Goal: Transaction & Acquisition: Download file/media

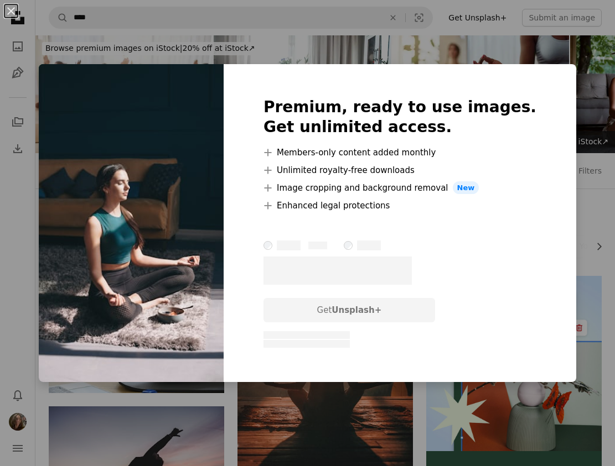
scroll to position [893, 0]
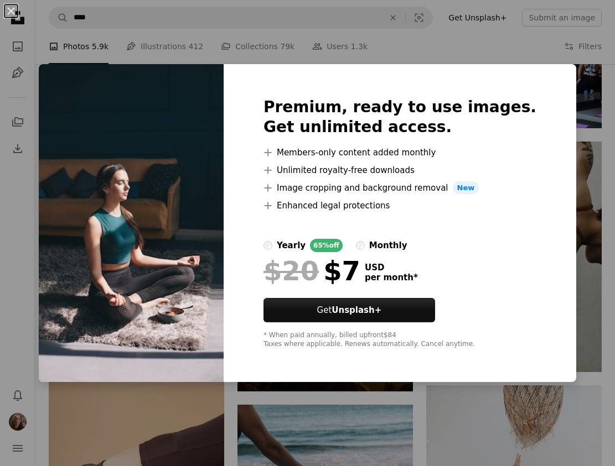
click at [529, 40] on div "An X shape Premium, ready to use images. Get unlimited access. A plus sign Memb…" at bounding box center [307, 233] width 615 height 466
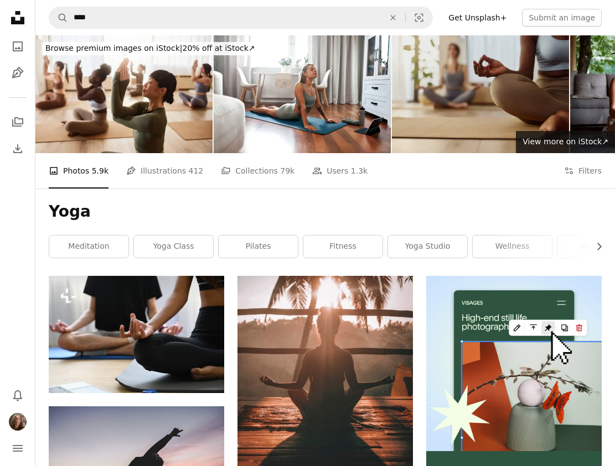
click at [498, 83] on img at bounding box center [480, 94] width 177 height 118
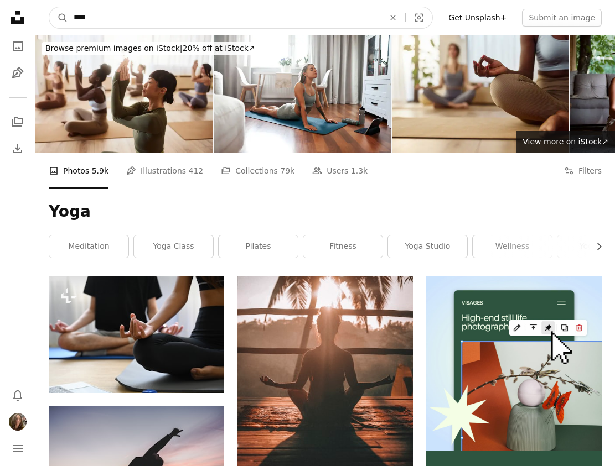
click at [195, 15] on input "****" at bounding box center [224, 17] width 313 height 21
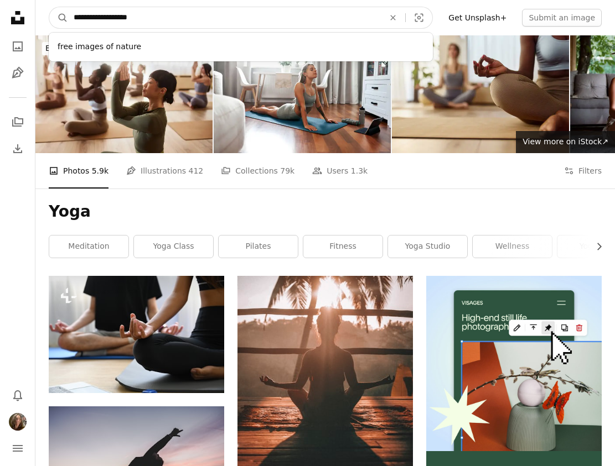
type input "**********"
click at [49, 7] on button "A magnifying glass" at bounding box center [58, 17] width 19 height 21
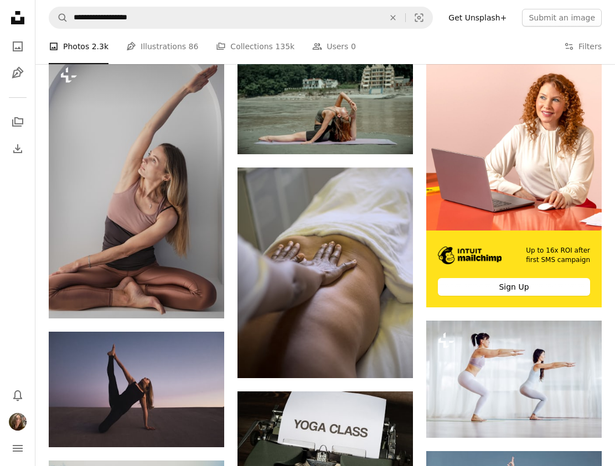
scroll to position [219, 0]
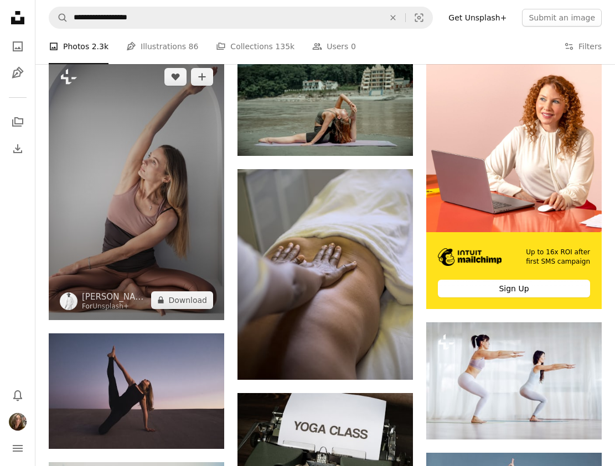
click at [145, 228] on img at bounding box center [136, 188] width 175 height 263
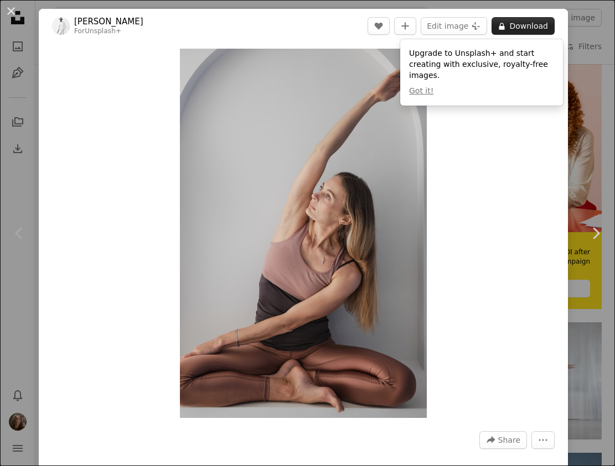
click at [529, 25] on button "A lock Download" at bounding box center [522, 26] width 63 height 18
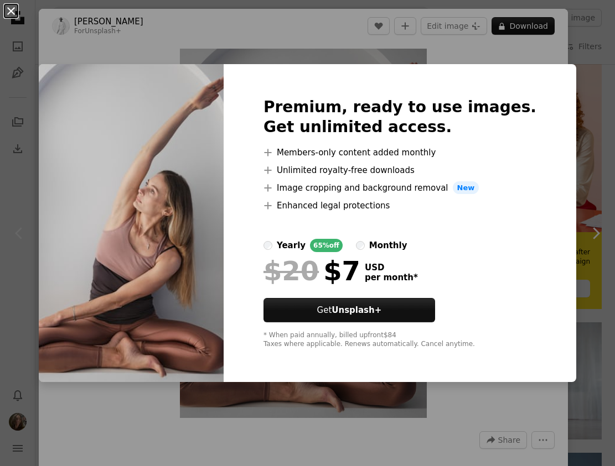
click at [8, 13] on button "An X shape" at bounding box center [10, 10] width 13 height 13
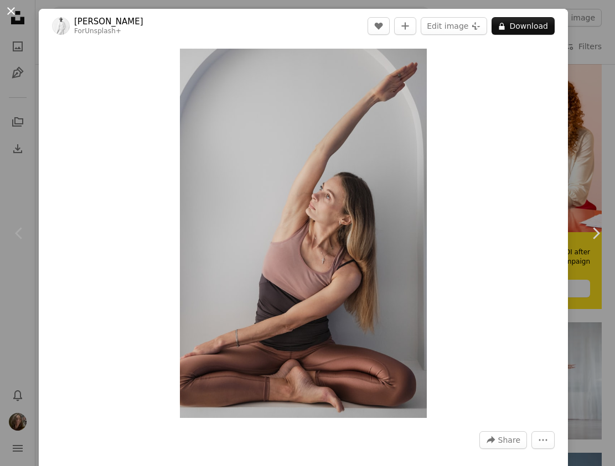
click at [13, 10] on button "An X shape" at bounding box center [10, 10] width 13 height 13
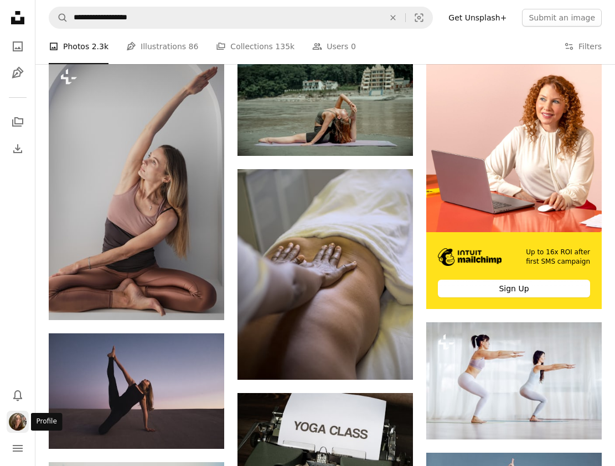
click at [18, 424] on img "Profile" at bounding box center [18, 422] width 18 height 18
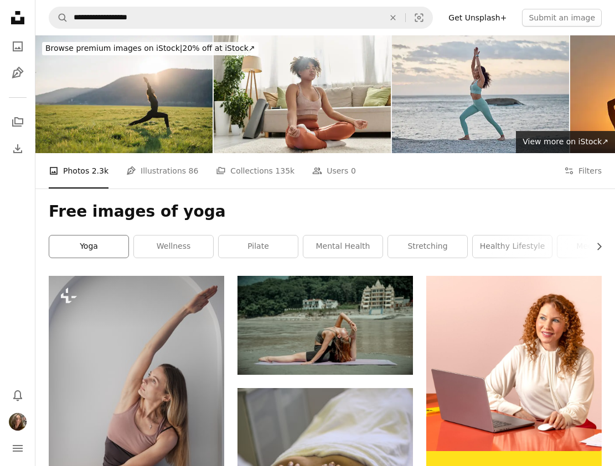
click at [91, 247] on link "yoga" at bounding box center [88, 247] width 79 height 22
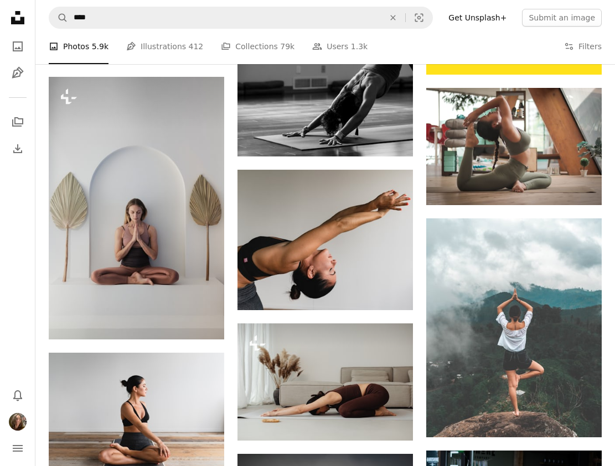
scroll to position [456, 0]
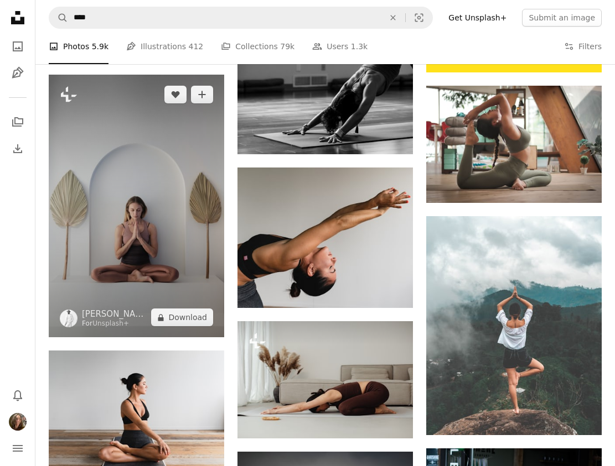
click at [162, 206] on img at bounding box center [136, 206] width 175 height 263
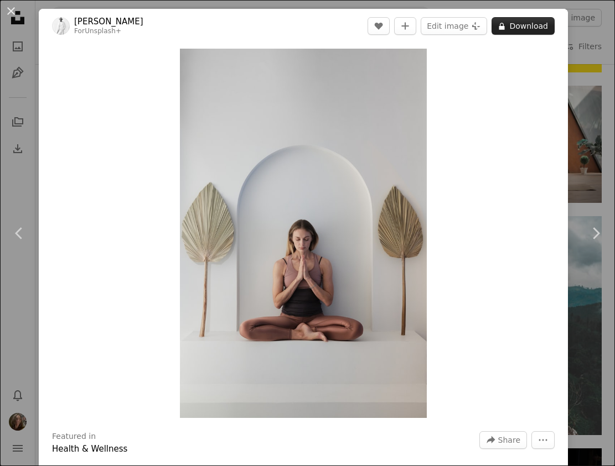
click at [523, 25] on button "A lock Download" at bounding box center [522, 26] width 63 height 18
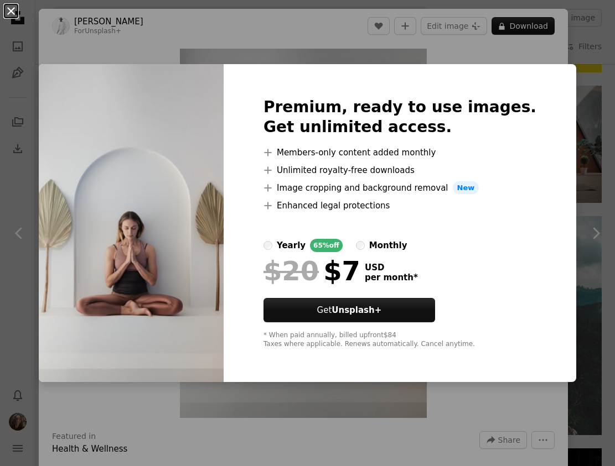
click at [10, 7] on button "An X shape" at bounding box center [10, 10] width 13 height 13
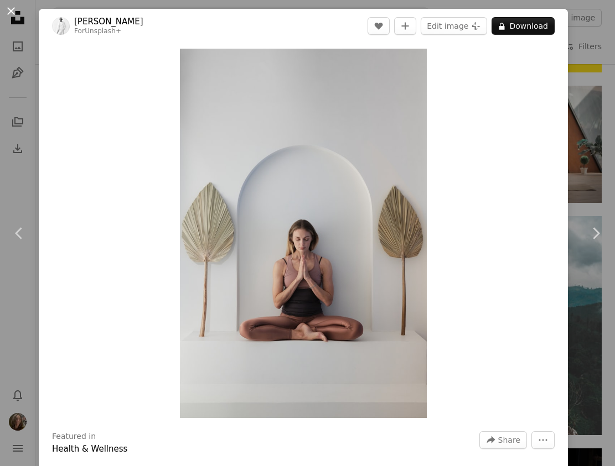
click at [12, 13] on button "An X shape" at bounding box center [10, 10] width 13 height 13
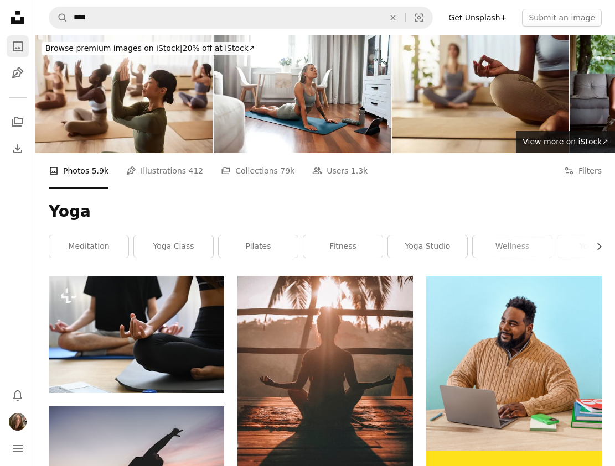
click at [17, 44] on icon "A photo" at bounding box center [17, 46] width 13 height 13
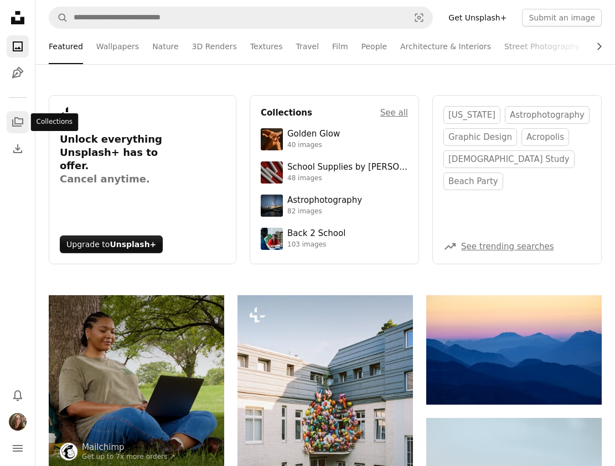
click at [15, 127] on icon "A stack of folders" at bounding box center [17, 122] width 13 height 13
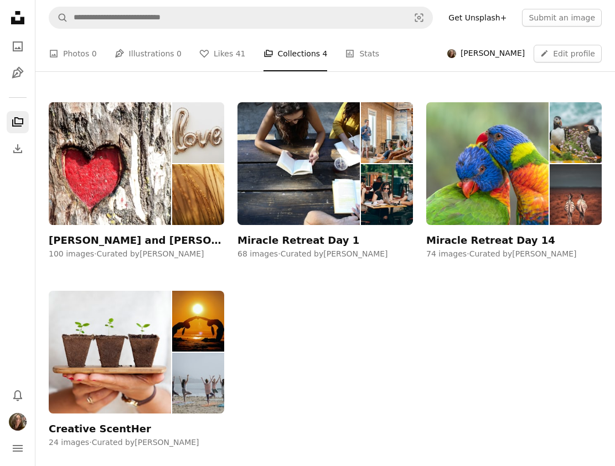
scroll to position [199, 0]
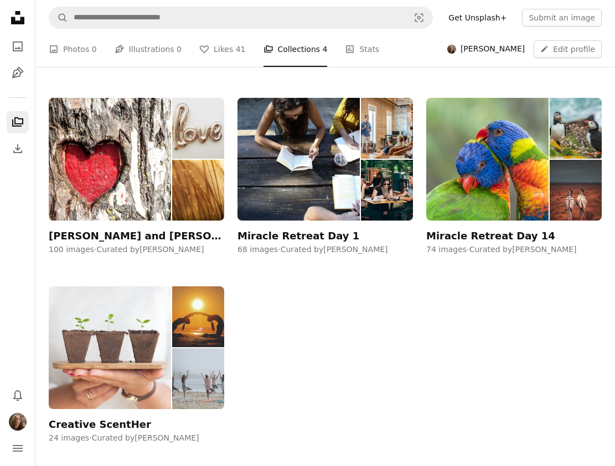
click at [154, 309] on img at bounding box center [110, 348] width 122 height 123
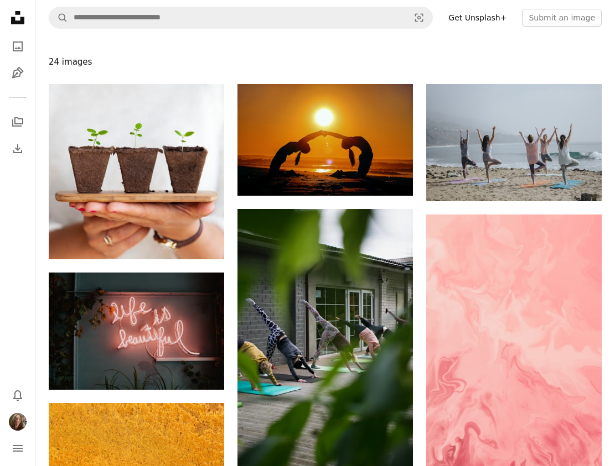
scroll to position [110, 0]
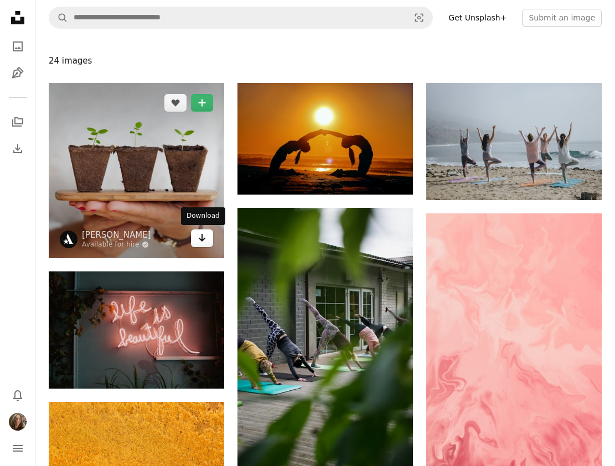
click at [205, 241] on icon "Arrow pointing down" at bounding box center [201, 237] width 9 height 13
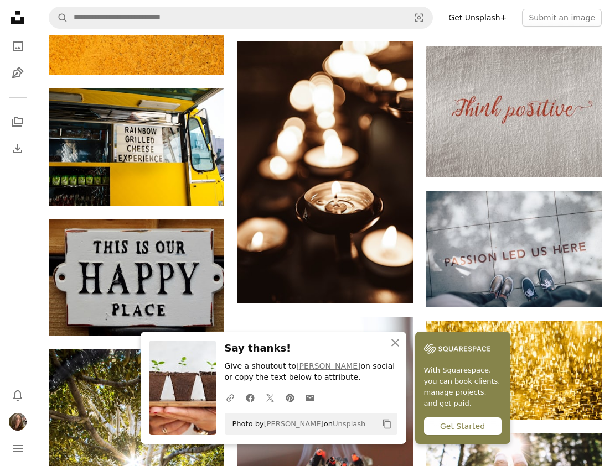
scroll to position [555, 0]
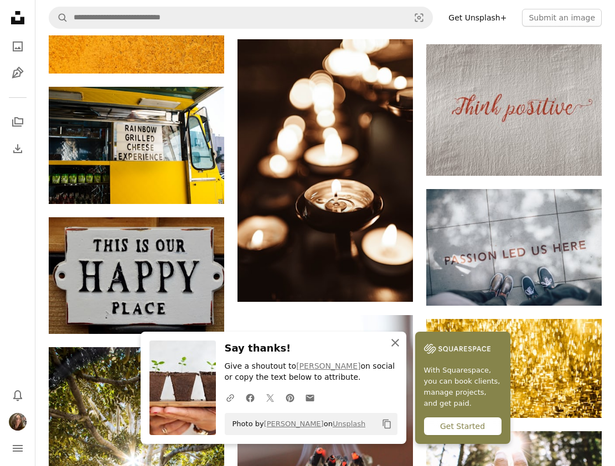
click at [395, 342] on icon "button" at bounding box center [395, 343] width 8 height 8
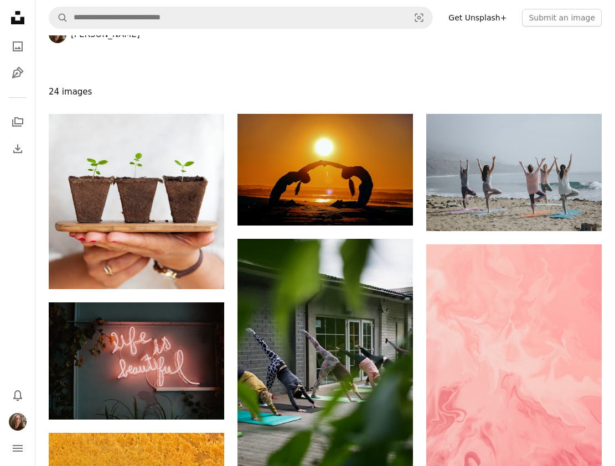
scroll to position [0, 0]
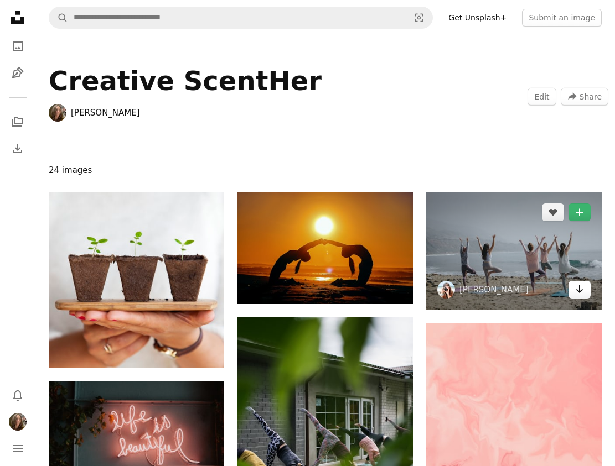
click at [583, 289] on icon "Arrow pointing down" at bounding box center [579, 289] width 9 height 13
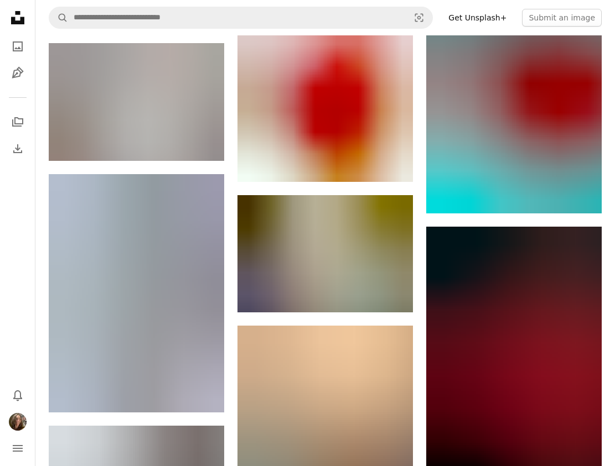
scroll to position [1134, 0]
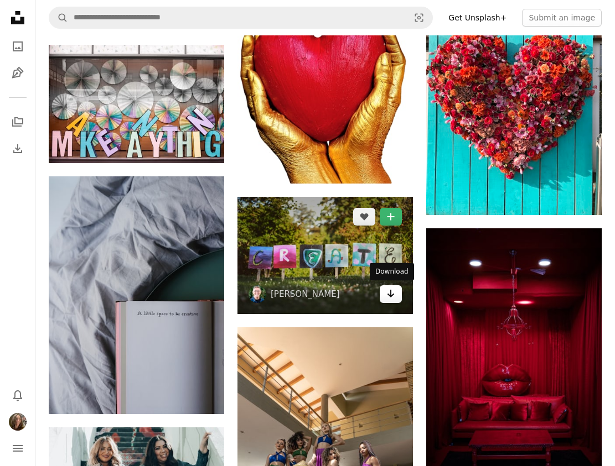
click at [388, 296] on icon "Arrow pointing down" at bounding box center [390, 293] width 9 height 13
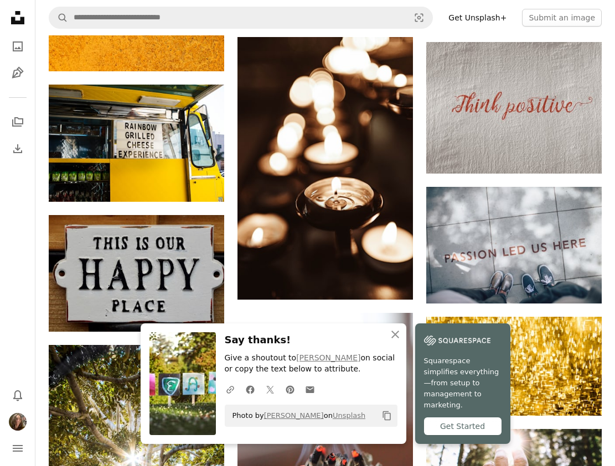
scroll to position [510, 0]
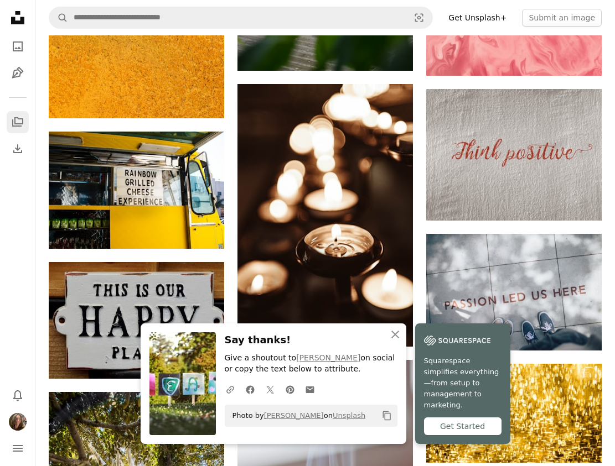
click at [15, 120] on icon "Collections" at bounding box center [17, 121] width 11 height 9
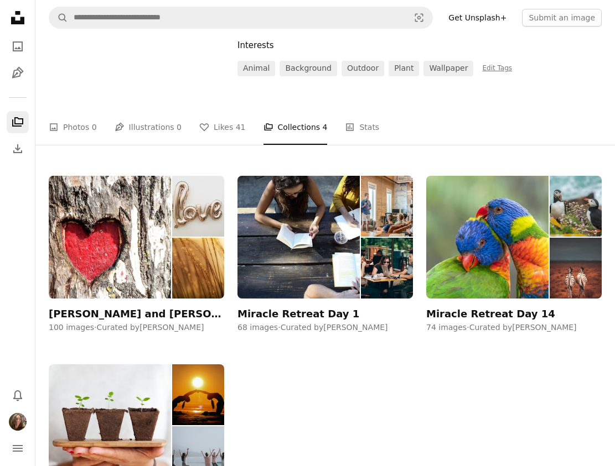
scroll to position [119, 0]
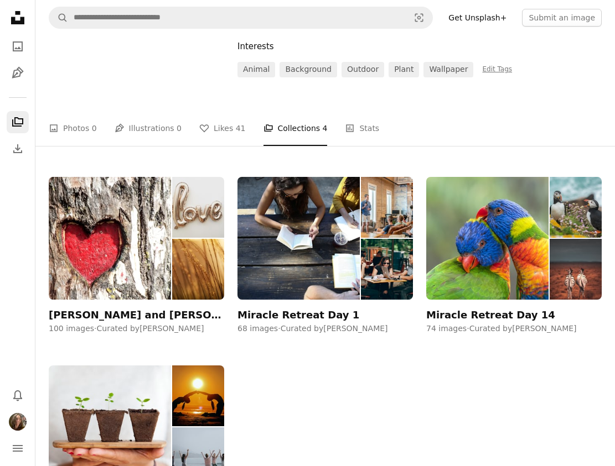
click at [303, 226] on img at bounding box center [298, 238] width 122 height 123
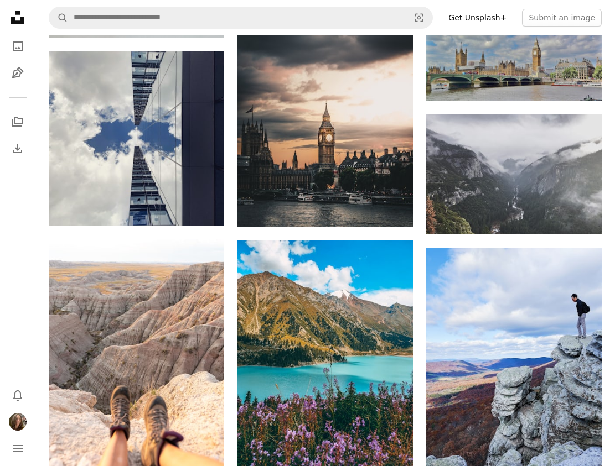
scroll to position [2939, 0]
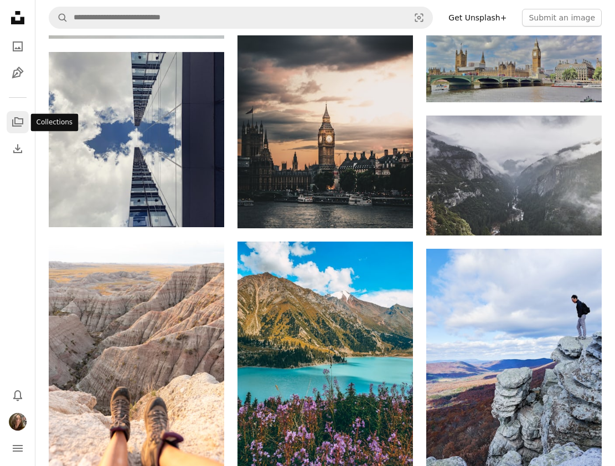
click at [19, 117] on icon "A stack of folders" at bounding box center [17, 122] width 13 height 13
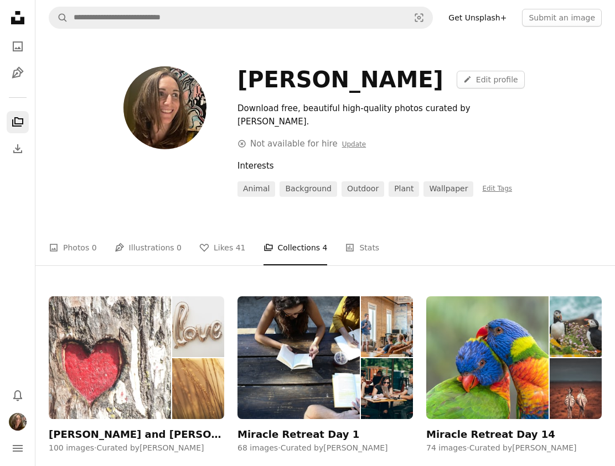
click at [93, 383] on img at bounding box center [110, 358] width 122 height 123
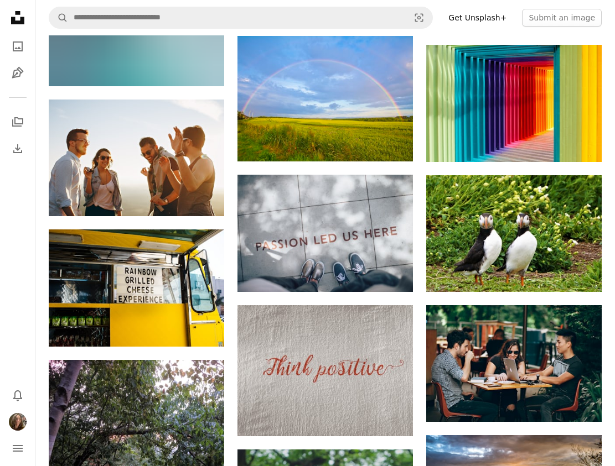
scroll to position [3109, 0]
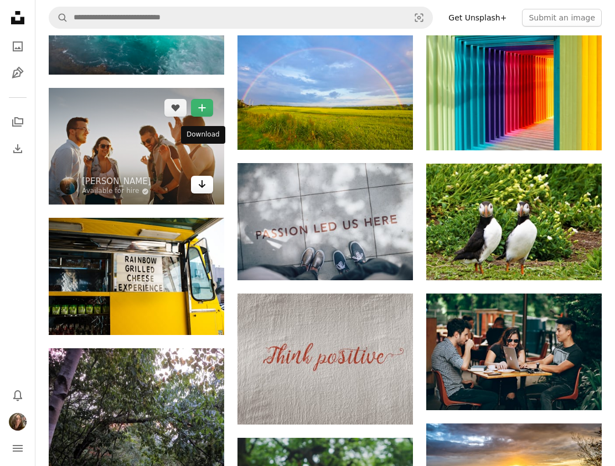
click at [204, 178] on icon "Arrow pointing down" at bounding box center [201, 184] width 9 height 13
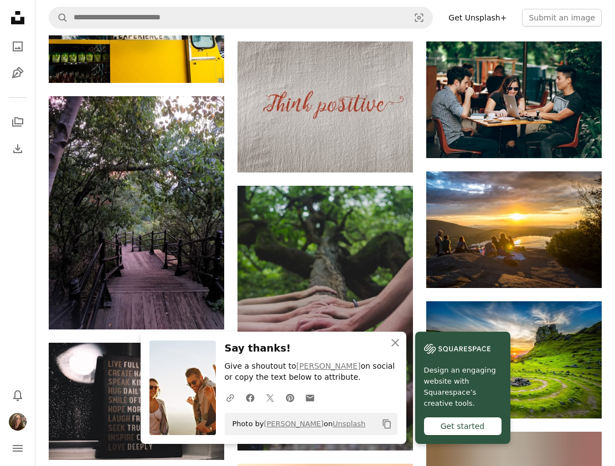
scroll to position [3367, 0]
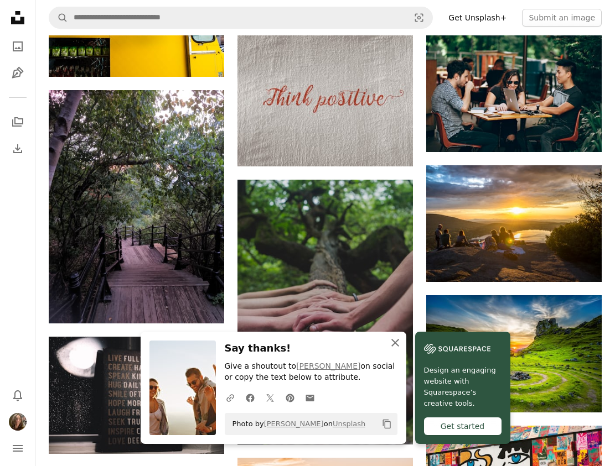
click at [396, 343] on icon "An X shape" at bounding box center [394, 342] width 13 height 13
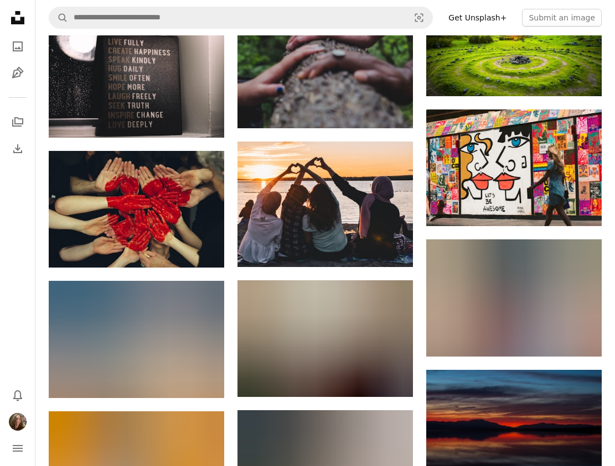
scroll to position [3685, 0]
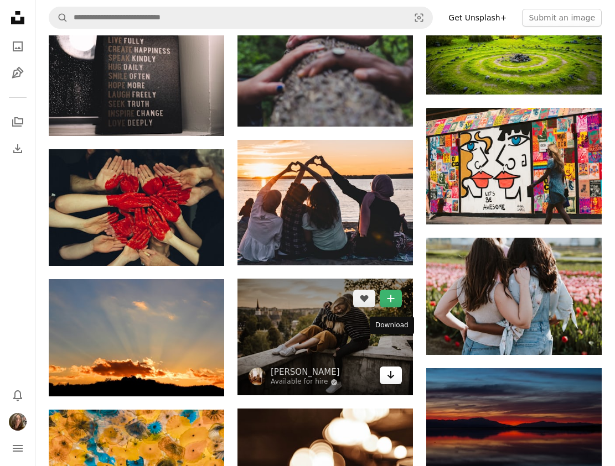
click at [395, 367] on link "Arrow pointing down" at bounding box center [391, 376] width 22 height 18
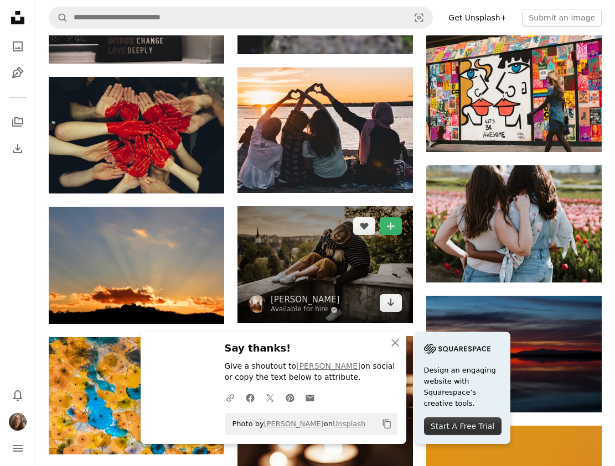
scroll to position [3851, 0]
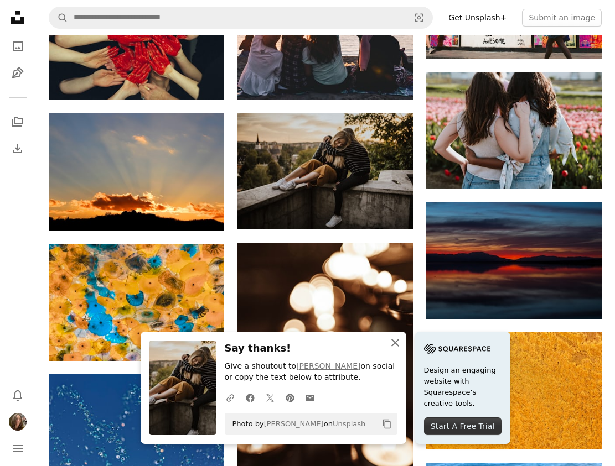
click at [396, 340] on icon "An X shape" at bounding box center [394, 342] width 13 height 13
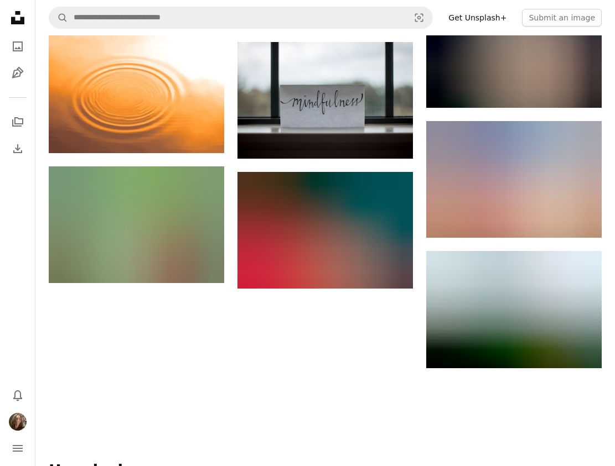
scroll to position [4591, 0]
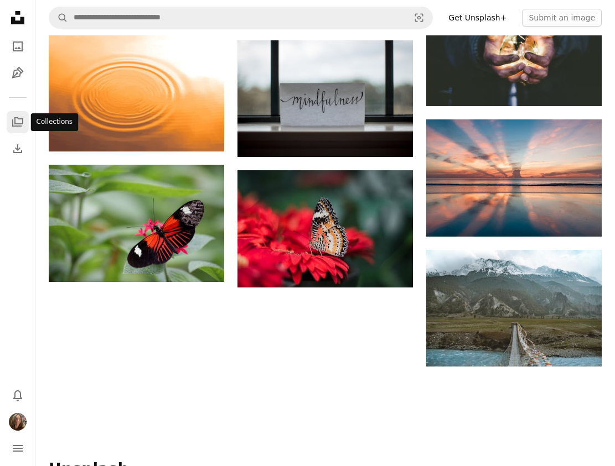
click at [18, 122] on icon "A stack of folders" at bounding box center [17, 122] width 13 height 13
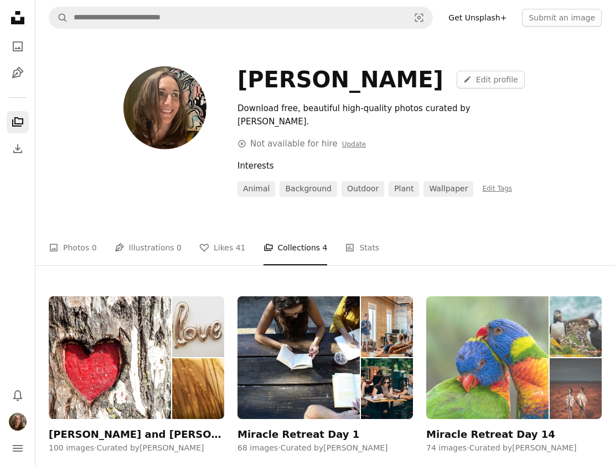
click at [461, 321] on img at bounding box center [487, 358] width 122 height 123
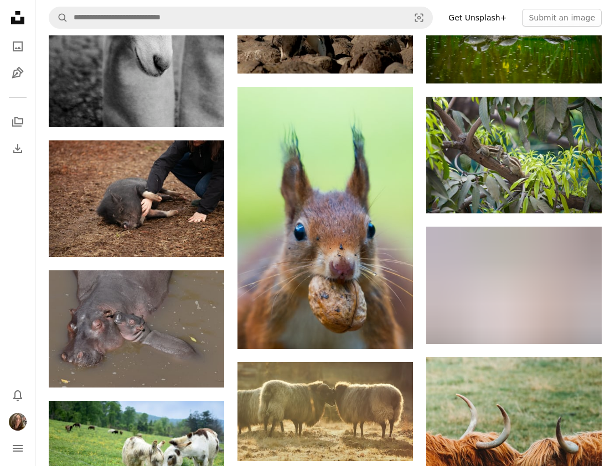
scroll to position [2291, 0]
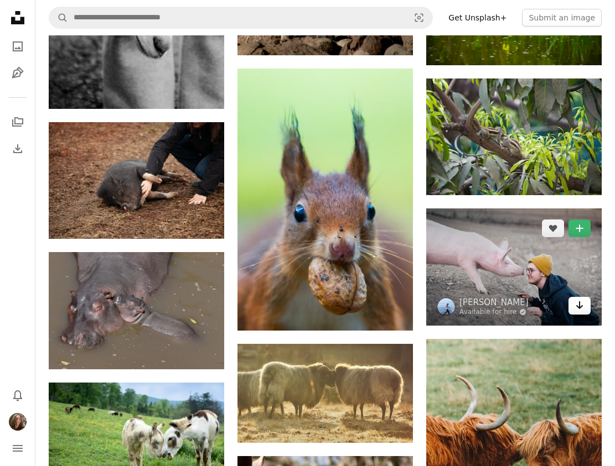
click at [587, 304] on link "Arrow pointing down" at bounding box center [579, 306] width 22 height 18
